Goal: Information Seeking & Learning: Learn about a topic

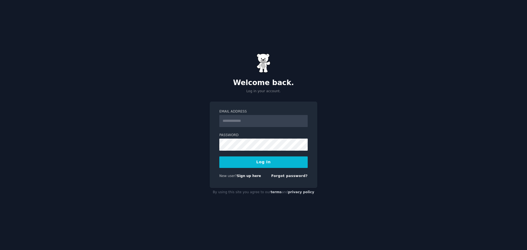
type input "**********"
click at [261, 162] on button "Log In" at bounding box center [263, 162] width 88 height 12
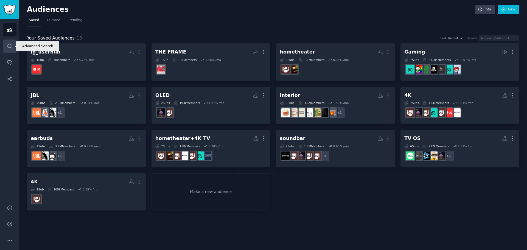
click at [11, 49] on icon "Sidebar" at bounding box center [10, 46] width 6 height 6
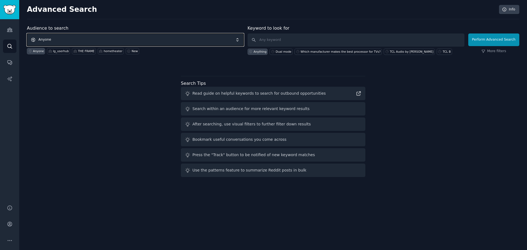
click at [125, 40] on span "Anyone" at bounding box center [135, 39] width 217 height 13
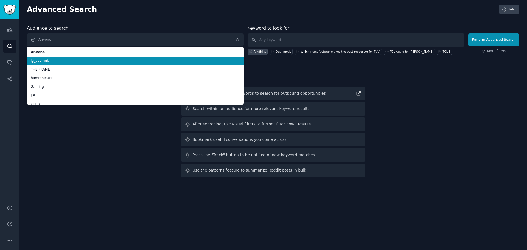
click at [59, 63] on span "lg_userhub" at bounding box center [135, 60] width 209 height 5
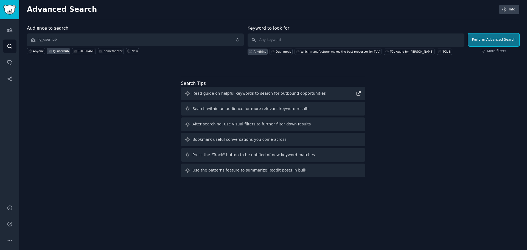
click at [493, 37] on button "Perform Advanced Search" at bounding box center [493, 39] width 51 height 13
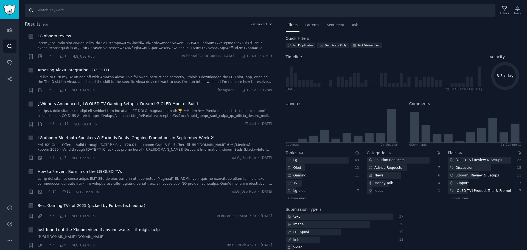
click at [43, 8] on input "Search" at bounding box center [260, 10] width 470 height 13
click at [13, 10] on img "Sidebar" at bounding box center [9, 10] width 13 height 10
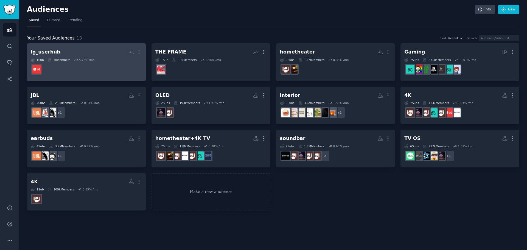
click at [48, 50] on div "lg_userhub" at bounding box center [46, 52] width 30 height 7
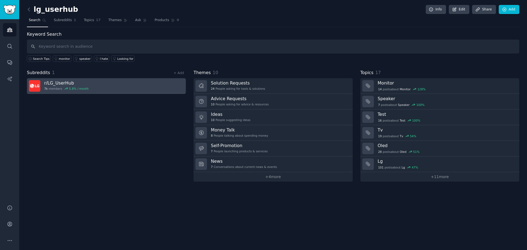
click at [57, 89] on div "7k members 5.8 % / month" at bounding box center [66, 89] width 44 height 4
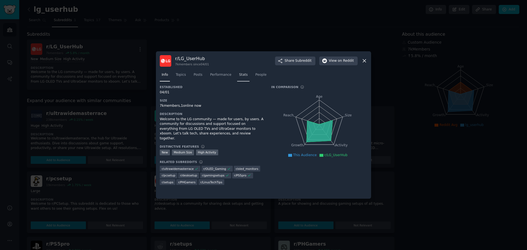
click at [239, 77] on span "Stats" at bounding box center [243, 74] width 9 height 5
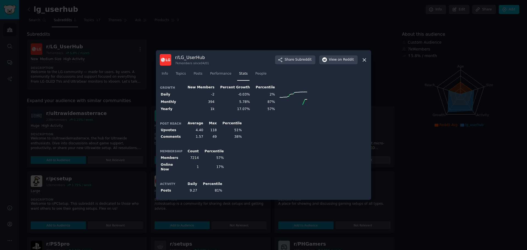
click at [158, 77] on div "r/ LG_UserHub 7k members since 04/01 Share Subreddit View on Reddit Info Topics…" at bounding box center [263, 125] width 215 height 150
click at [165, 74] on span "Info" at bounding box center [165, 73] width 6 height 5
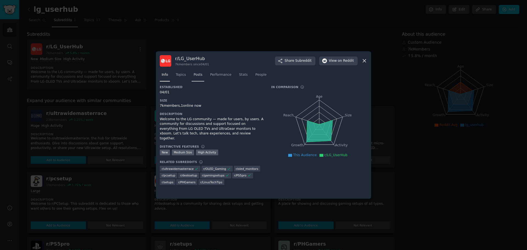
click at [194, 76] on span "Posts" at bounding box center [197, 74] width 9 height 5
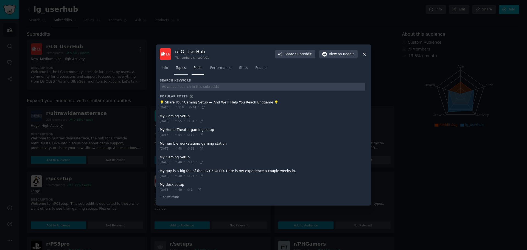
click at [177, 69] on span "Topics" at bounding box center [181, 68] width 10 height 5
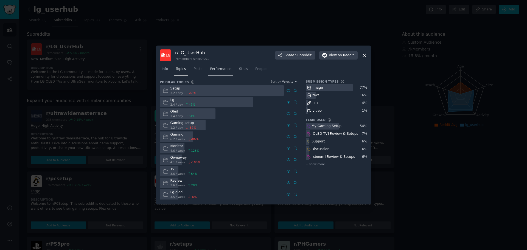
click at [227, 75] on link "Performance" at bounding box center [220, 70] width 25 height 11
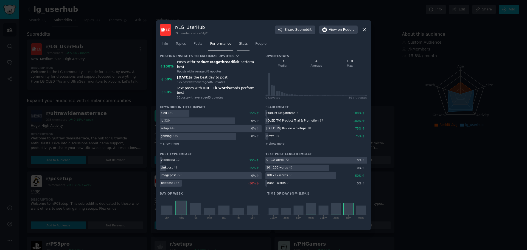
click at [241, 45] on span "Stats" at bounding box center [243, 43] width 9 height 5
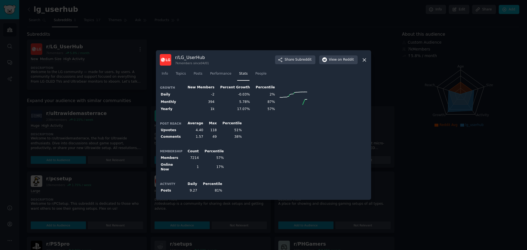
click at [167, 125] on h3 "Post Reach" at bounding box center [171, 124] width 22 height 4
click at [258, 72] on span "People" at bounding box center [260, 73] width 11 height 5
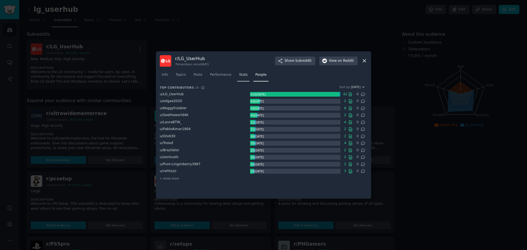
click at [239, 76] on span "Stats" at bounding box center [243, 74] width 9 height 5
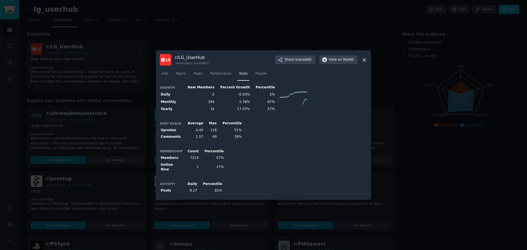
click at [364, 62] on icon at bounding box center [364, 60] width 6 height 6
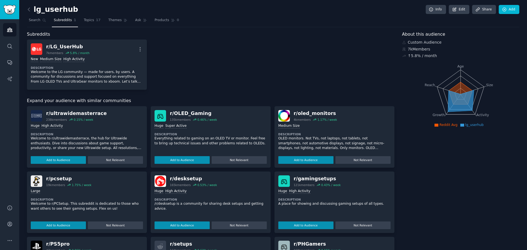
click at [277, 73] on div "r/ LG_UserHub 7k members 5.8 % / month More New Medium Size High Activity Descr…" at bounding box center [210, 65] width 367 height 50
click at [7, 12] on img "Sidebar" at bounding box center [9, 10] width 13 height 10
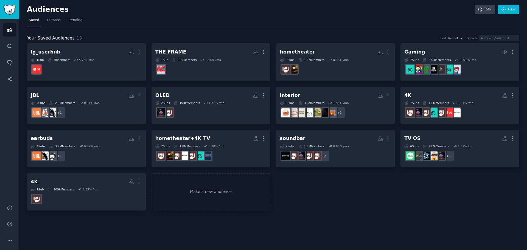
click at [355, 195] on div "lg_userhub More 1 Sub 7k Members 5.78 % /mo THE FRAME More 1 Sub 19k Members 1.…" at bounding box center [273, 126] width 492 height 167
click at [311, 25] on nav "Saved Curated Trending" at bounding box center [273, 21] width 492 height 11
click at [309, 211] on div "Audiences Info New Saved Curated Trending Your Saved Audiences 13 Sort Recent S…" at bounding box center [272, 125] width 507 height 250
click at [292, 20] on nav "Saved Curated Trending" at bounding box center [273, 21] width 492 height 11
click at [370, 214] on div "Audiences Info New Saved Curated Trending Your Saved Audiences 13 Sort Recent S…" at bounding box center [272, 125] width 507 height 250
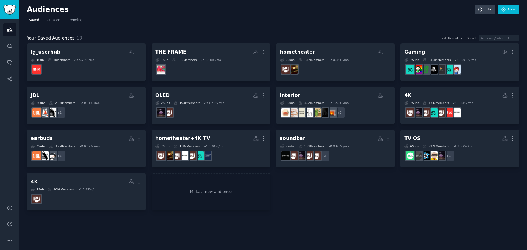
click at [429, 210] on div "lg_userhub More 1 Sub 7k Members 5.78 % /mo THE FRAME More 1 Sub 19k Members 1.…" at bounding box center [273, 126] width 492 height 167
click at [349, 210] on div "lg_userhub More 1 Sub 7k Members 5.78 % /mo THE FRAME More 1 Sub 19k Members 1.…" at bounding box center [273, 126] width 492 height 167
click at [445, 205] on div "lg_userhub More 1 Sub 7k Members 5.78 % /mo THE FRAME More 1 Sub 19k Members 1.…" at bounding box center [273, 126] width 492 height 167
click at [451, 205] on div "lg_userhub More 1 Sub 7k Members 5.78 % /mo THE FRAME More 1 Sub 19k Members 1.…" at bounding box center [273, 126] width 492 height 167
